Goal: Task Accomplishment & Management: Manage account settings

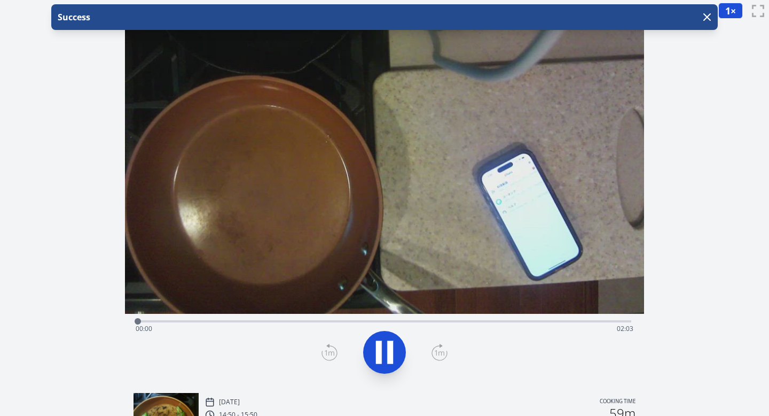
click at [285, 322] on div "Time elapsed: 00:00 Time remaining: 02:03" at bounding box center [385, 328] width 499 height 17
click at [391, 320] on div "Time elapsed: 00:37 Time remaining: 01:26" at bounding box center [385, 320] width 494 height 13
click at [464, 325] on div "Time elapsed: 01:03 Time remaining: 00:59" at bounding box center [385, 328] width 499 height 17
click at [496, 320] on div "Time elapsed: 01:21 Time remaining: 00:41" at bounding box center [385, 328] width 499 height 17
click at [523, 321] on div "Time elapsed: 01:29 Time remaining: 00:33" at bounding box center [385, 328] width 499 height 17
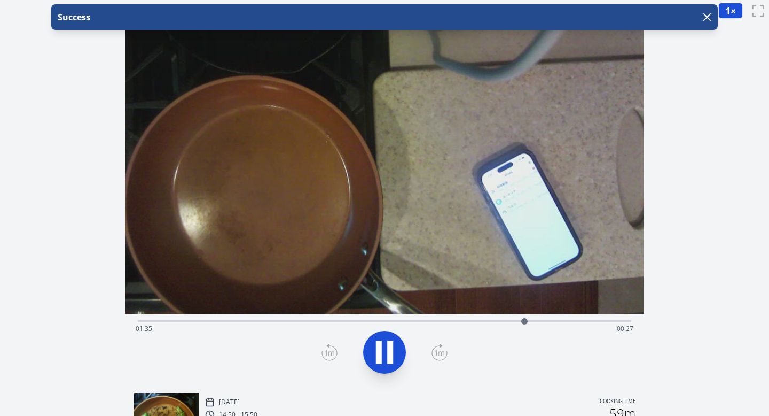
click at [562, 321] on div "Time elapsed: 01:35 Time remaining: 00:27" at bounding box center [385, 328] width 499 height 17
click at [594, 321] on div "Time elapsed: 01:45 Time remaining: 00:17" at bounding box center [385, 328] width 499 height 17
click at [614, 321] on div "Time elapsed: 01:54 Time remaining: 00:09" at bounding box center [385, 328] width 499 height 17
click at [392, 354] on icon at bounding box center [390, 352] width 6 height 23
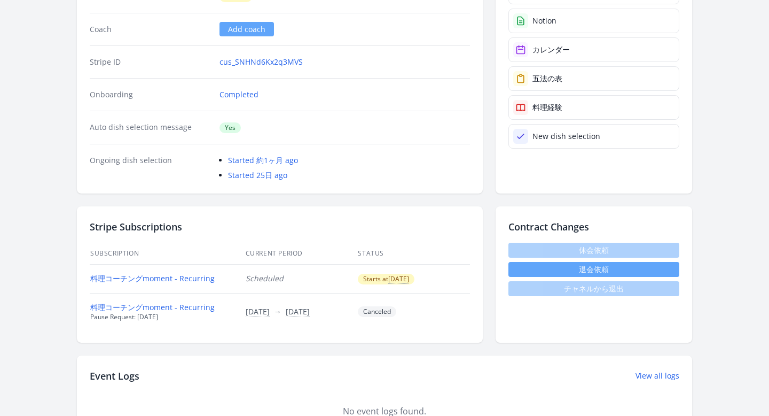
scroll to position [180, 0]
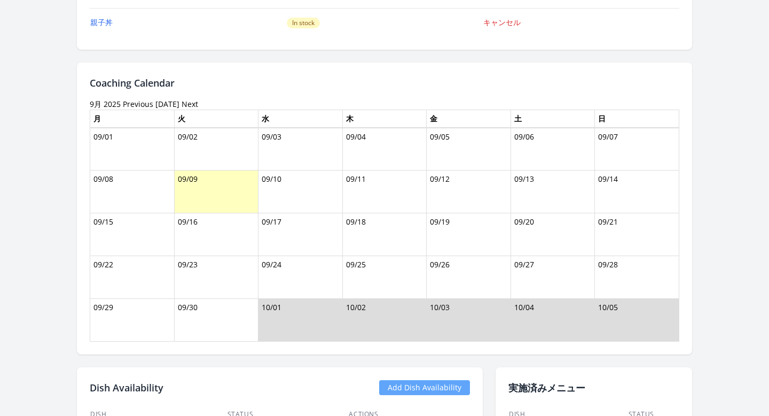
scroll to position [1103, 0]
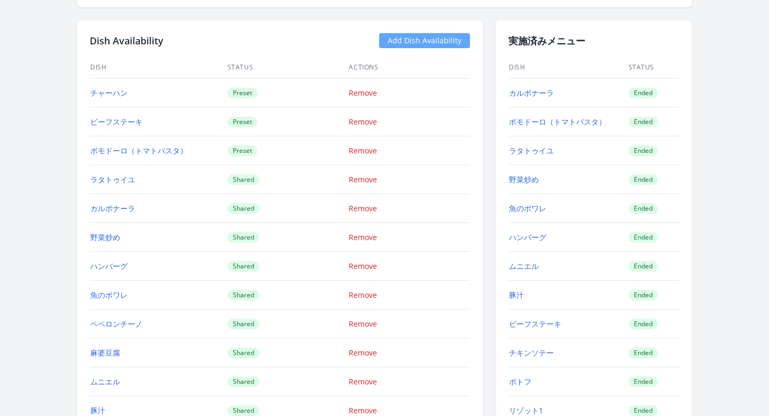
click at [421, 44] on link "Add Dish Availability" at bounding box center [424, 40] width 91 height 15
click at [391, 44] on link "Add Dish Availability" at bounding box center [424, 40] width 91 height 15
click at [394, 39] on link "Add Dish Availability" at bounding box center [424, 40] width 91 height 15
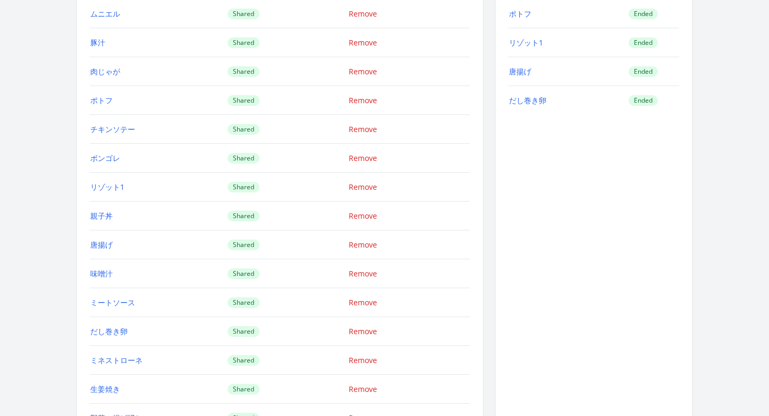
scroll to position [1331, 0]
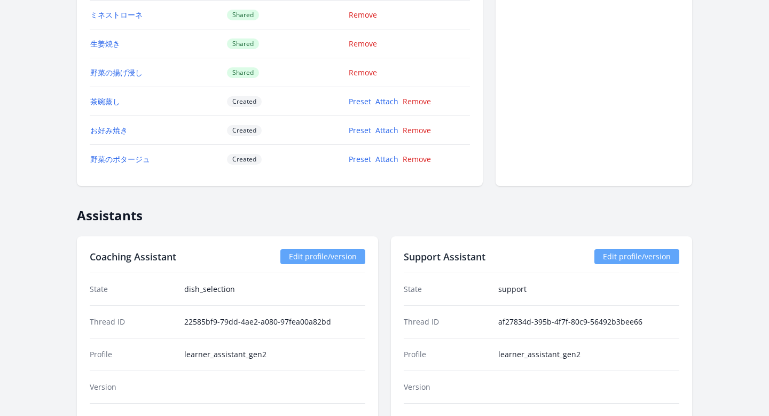
scroll to position [1792, 0]
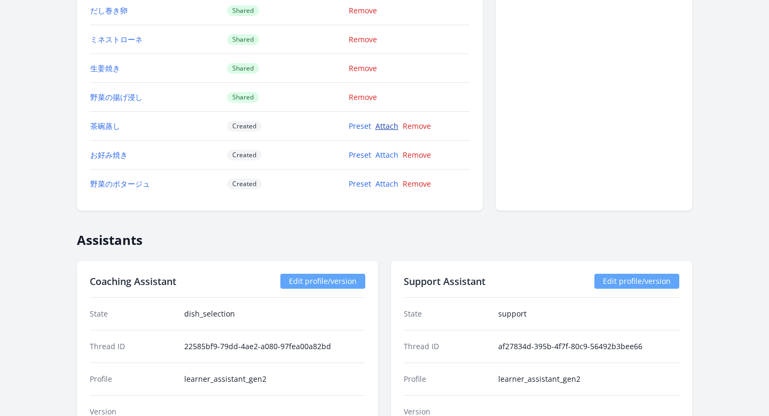
click at [393, 125] on link "Attach" at bounding box center [387, 126] width 23 height 10
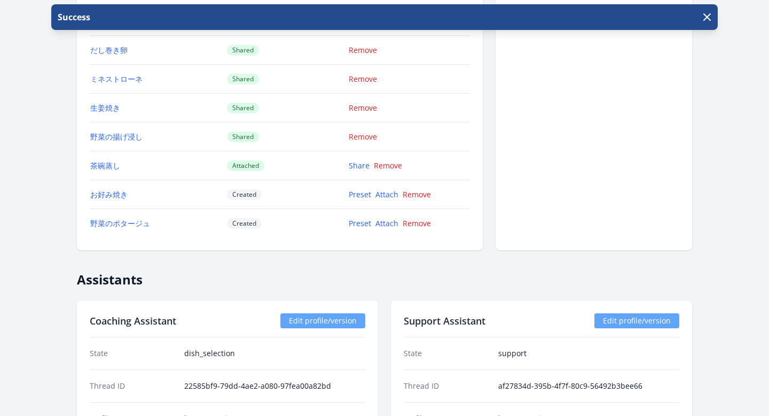
scroll to position [1796, 0]
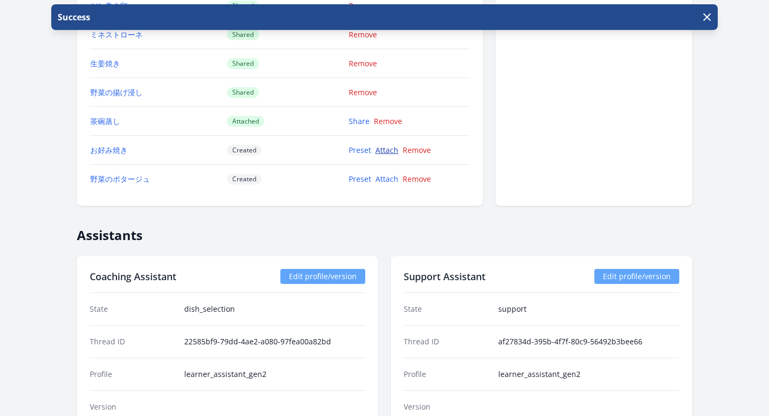
click at [381, 149] on link "Attach" at bounding box center [387, 150] width 23 height 10
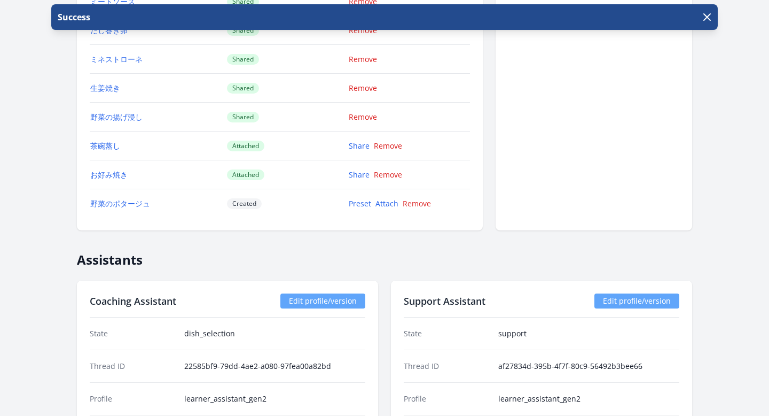
scroll to position [1902, 0]
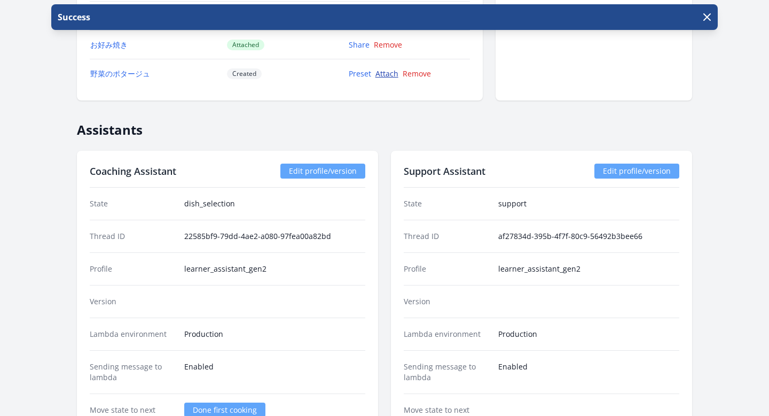
click at [392, 75] on link "Attach" at bounding box center [387, 73] width 23 height 10
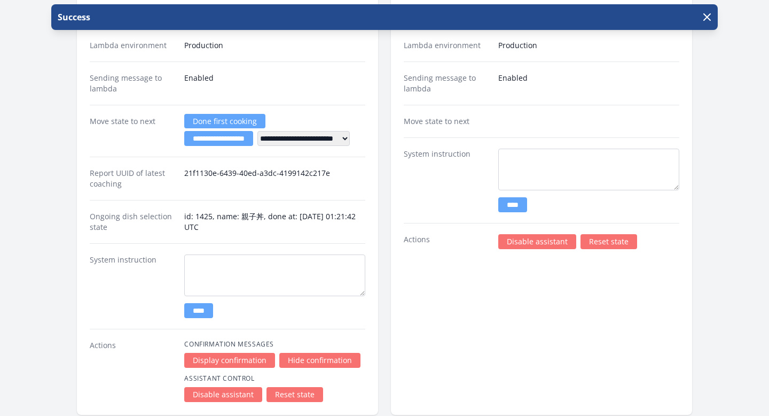
scroll to position [2298, 0]
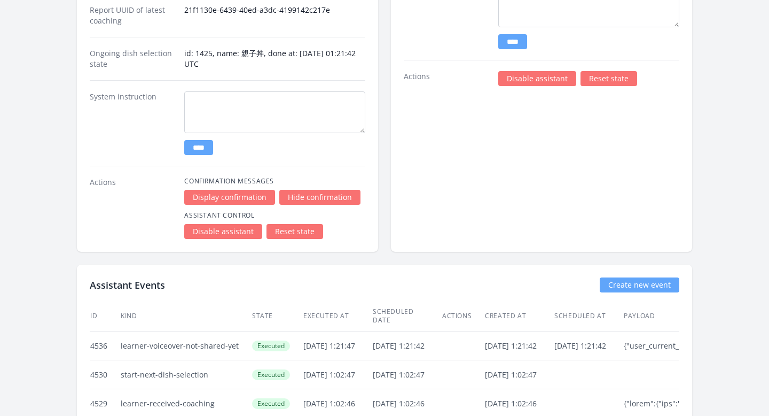
scroll to position [2113, 0]
